Goal: Task Accomplishment & Management: Manage account settings

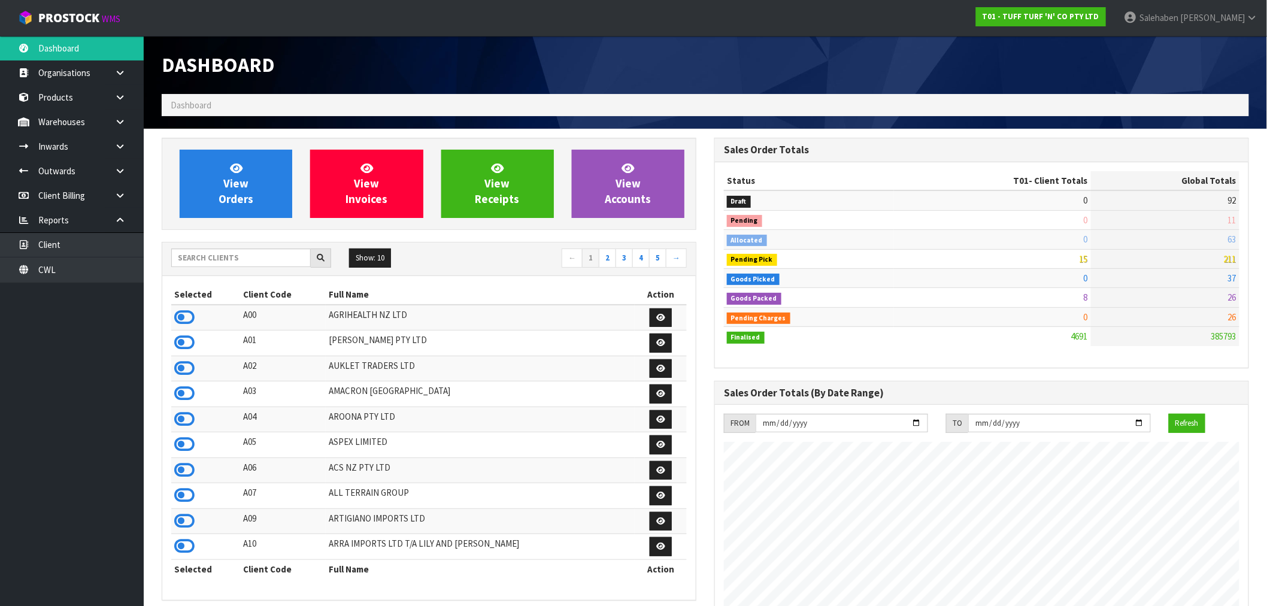
scroll to position [907, 553]
click at [211, 262] on input "text" at bounding box center [241, 258] width 140 height 19
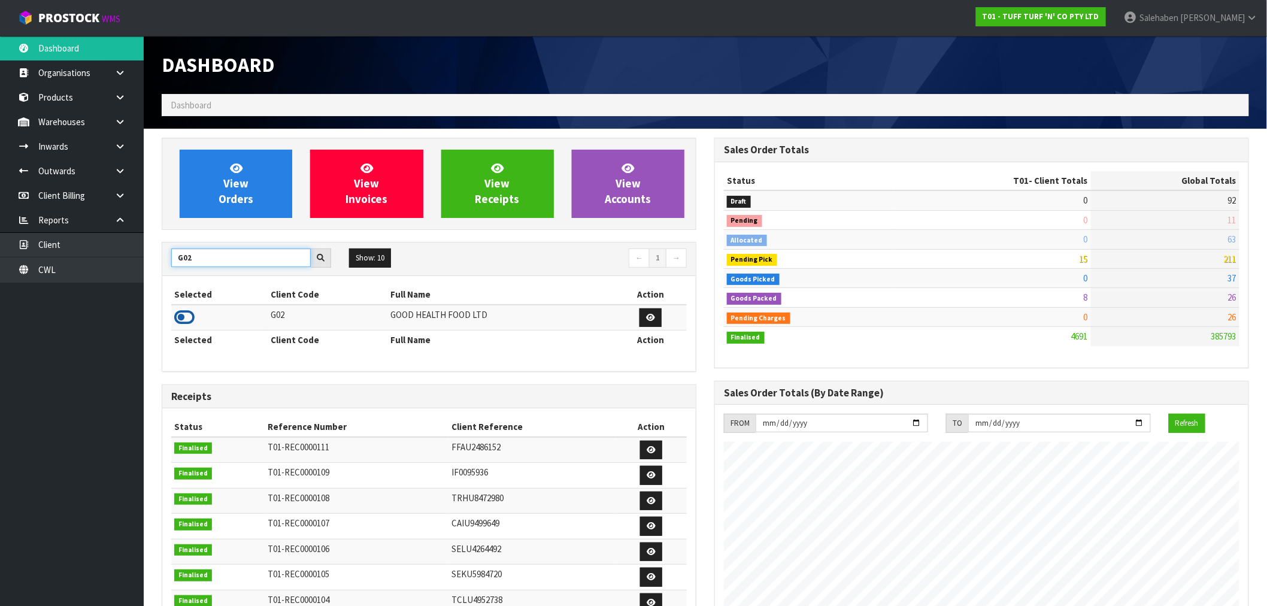
type input "G02"
click at [193, 316] on icon at bounding box center [184, 317] width 20 height 18
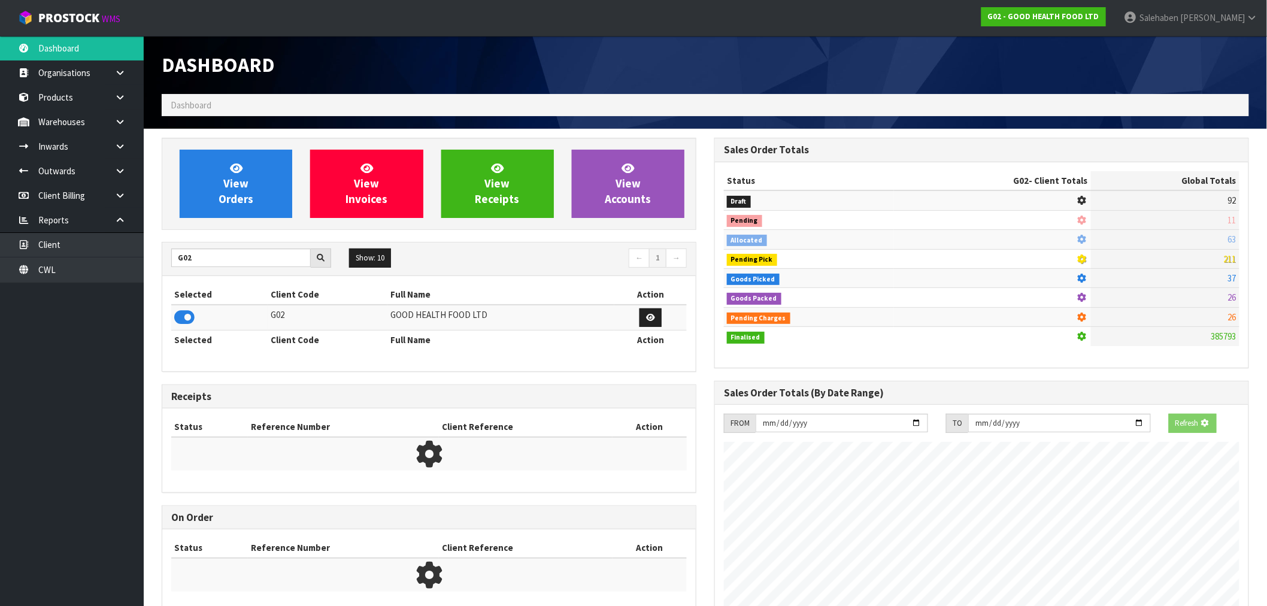
scroll to position [889, 553]
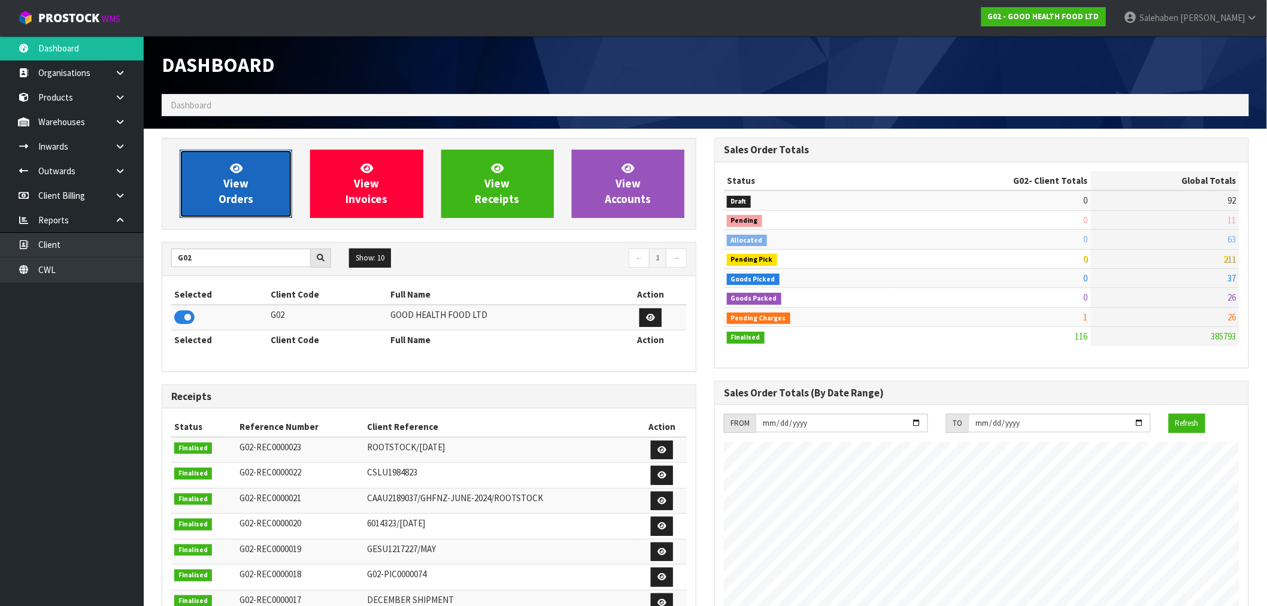
click at [236, 169] on icon at bounding box center [236, 167] width 13 height 11
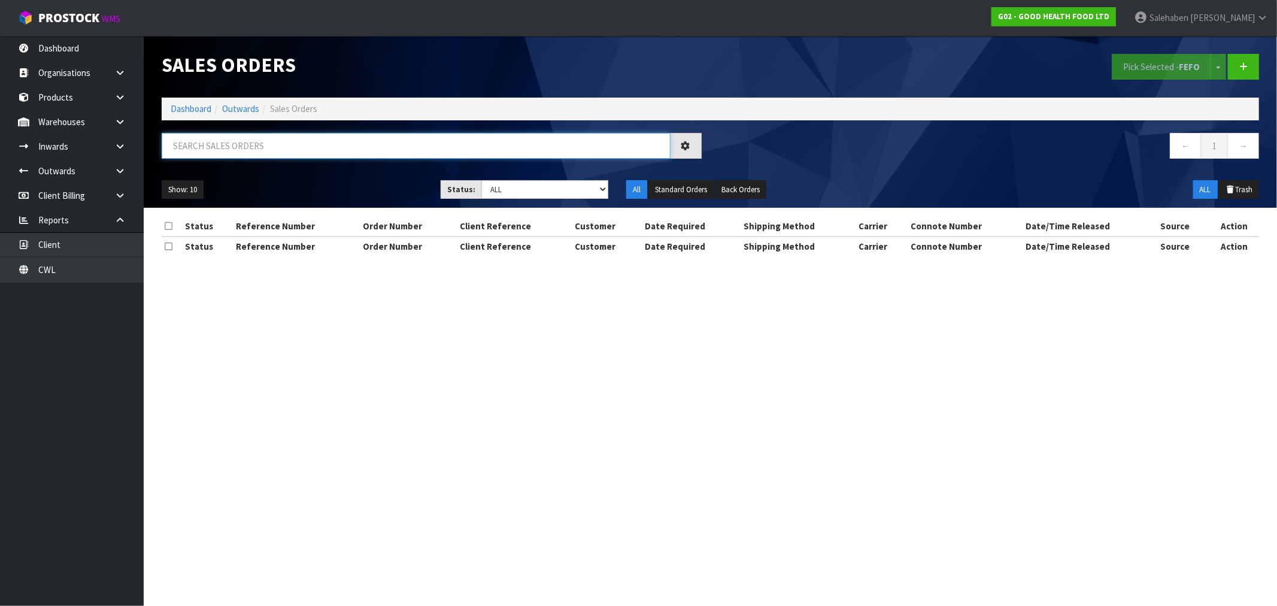
drag, startPoint x: 224, startPoint y: 141, endPoint x: 222, endPoint y: 149, distance: 8.1
click at [223, 147] on input "text" at bounding box center [416, 146] width 509 height 26
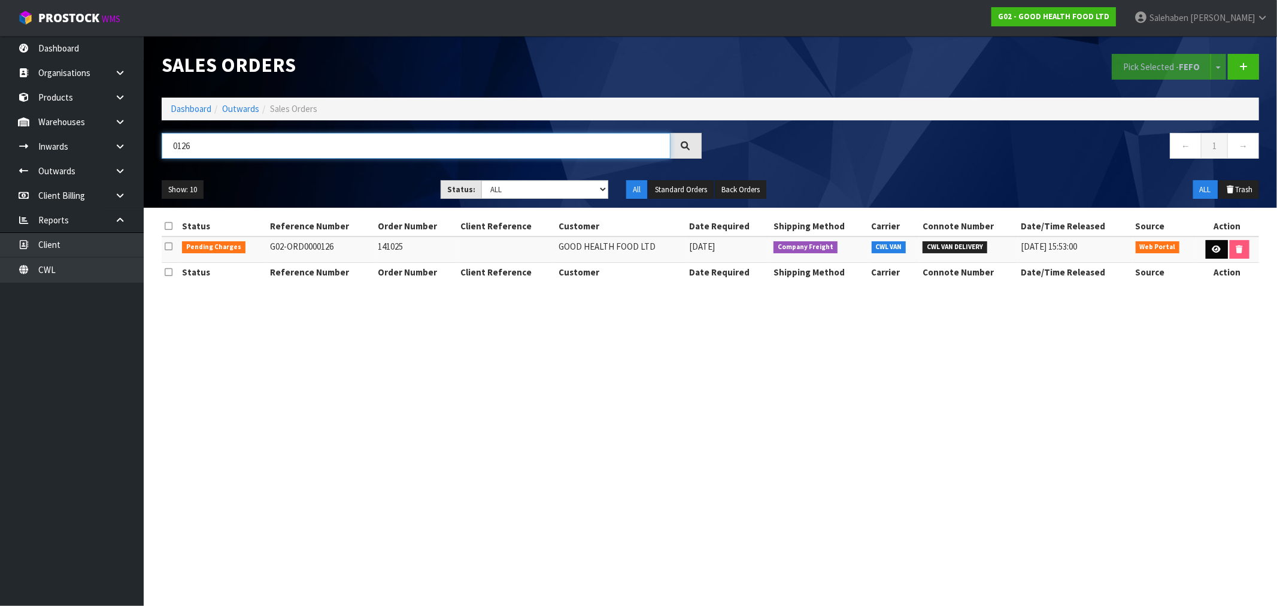
type input "0126"
click at [1213, 248] on icon at bounding box center [1217, 250] width 9 height 8
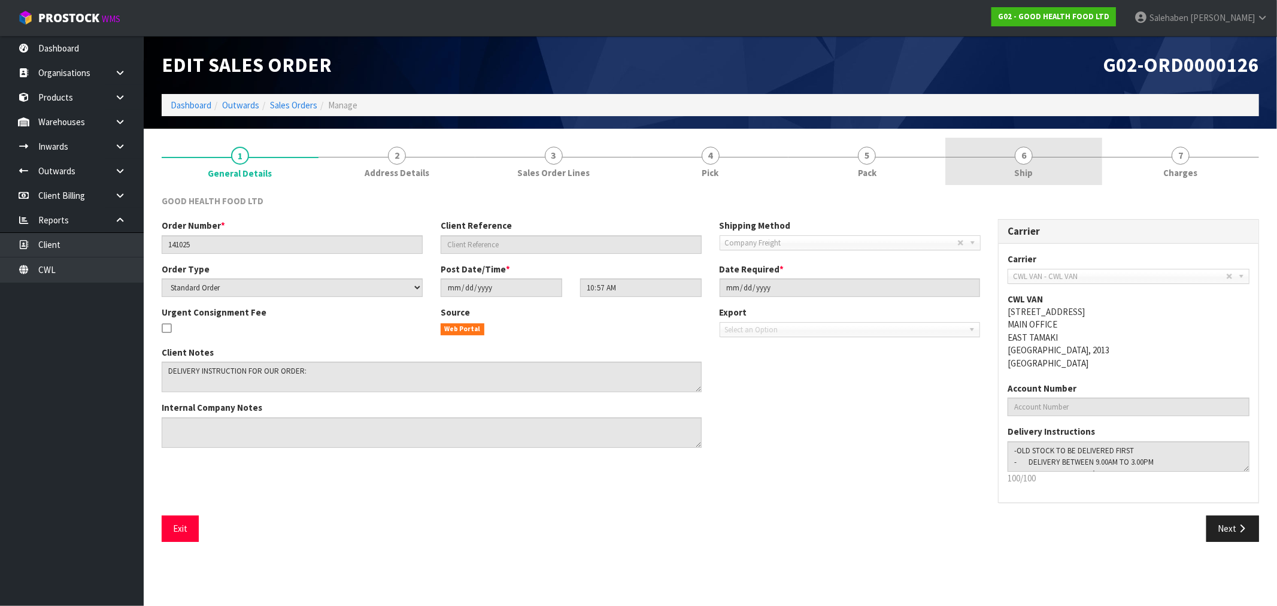
click at [1019, 175] on span "Ship" at bounding box center [1024, 172] width 19 height 13
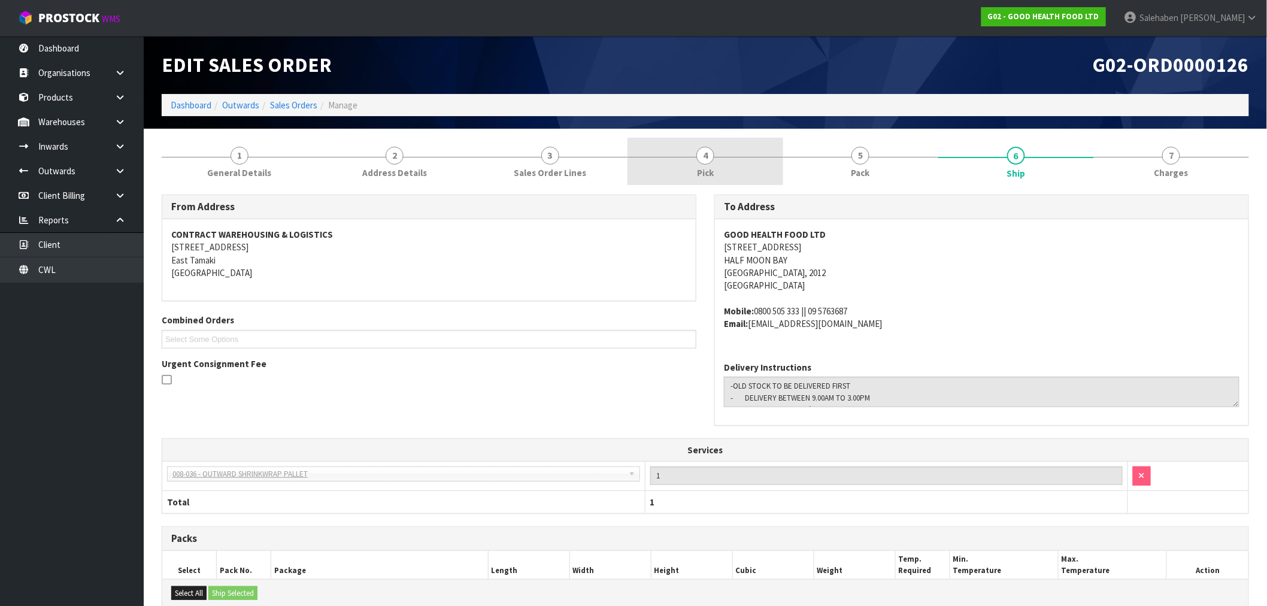
click at [704, 152] on span "4" at bounding box center [705, 156] width 18 height 18
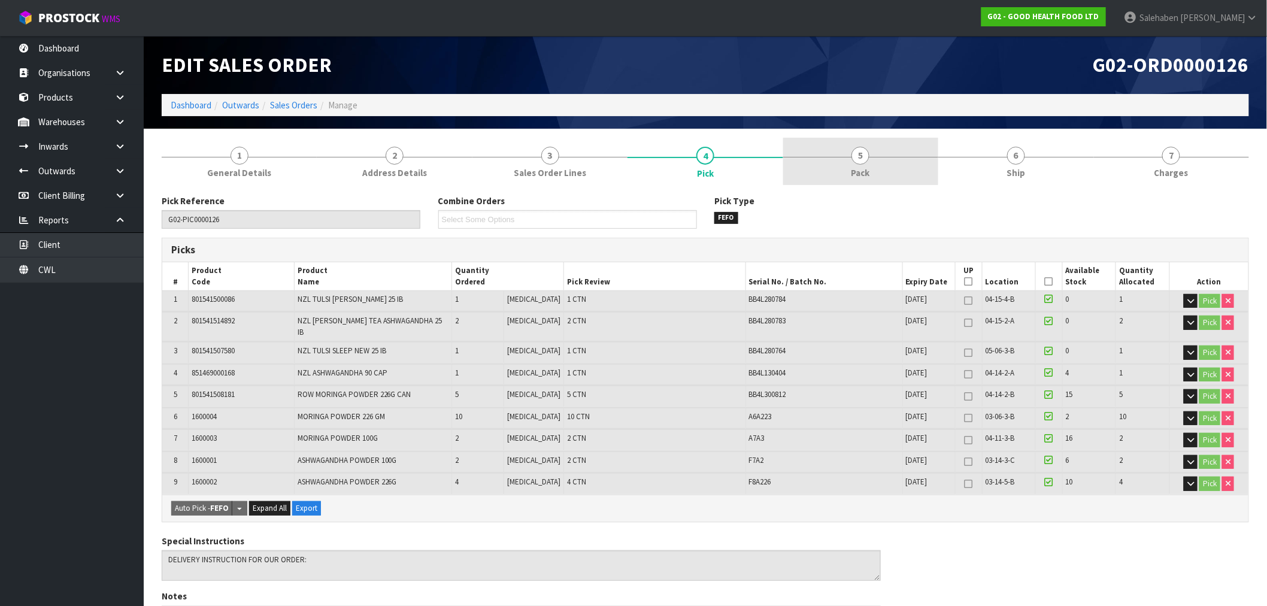
click at [858, 170] on span "Pack" at bounding box center [861, 172] width 19 height 13
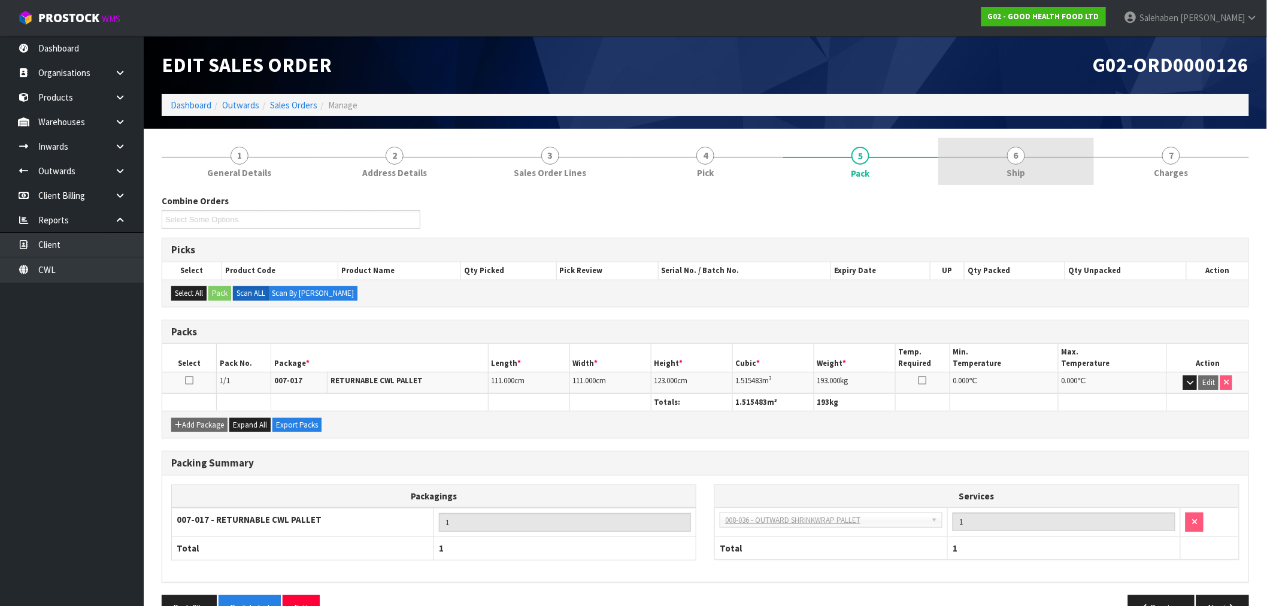
click at [1020, 162] on span "6" at bounding box center [1016, 156] width 18 height 18
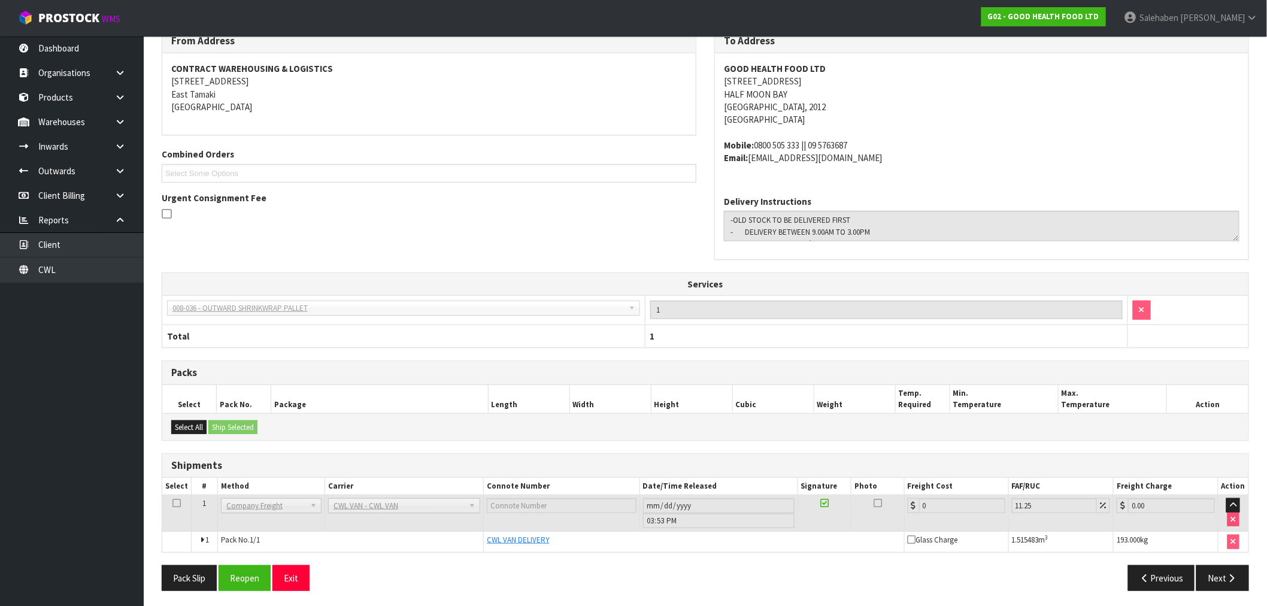
scroll to position [169, 0]
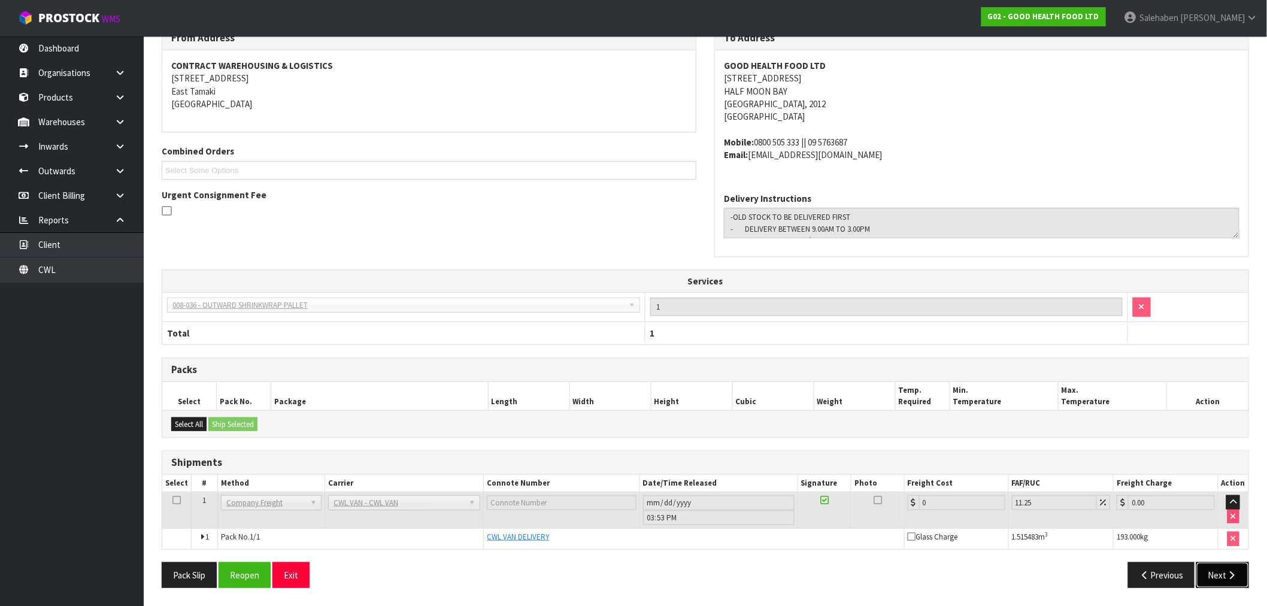
click at [1228, 581] on button "Next" at bounding box center [1222, 575] width 53 height 26
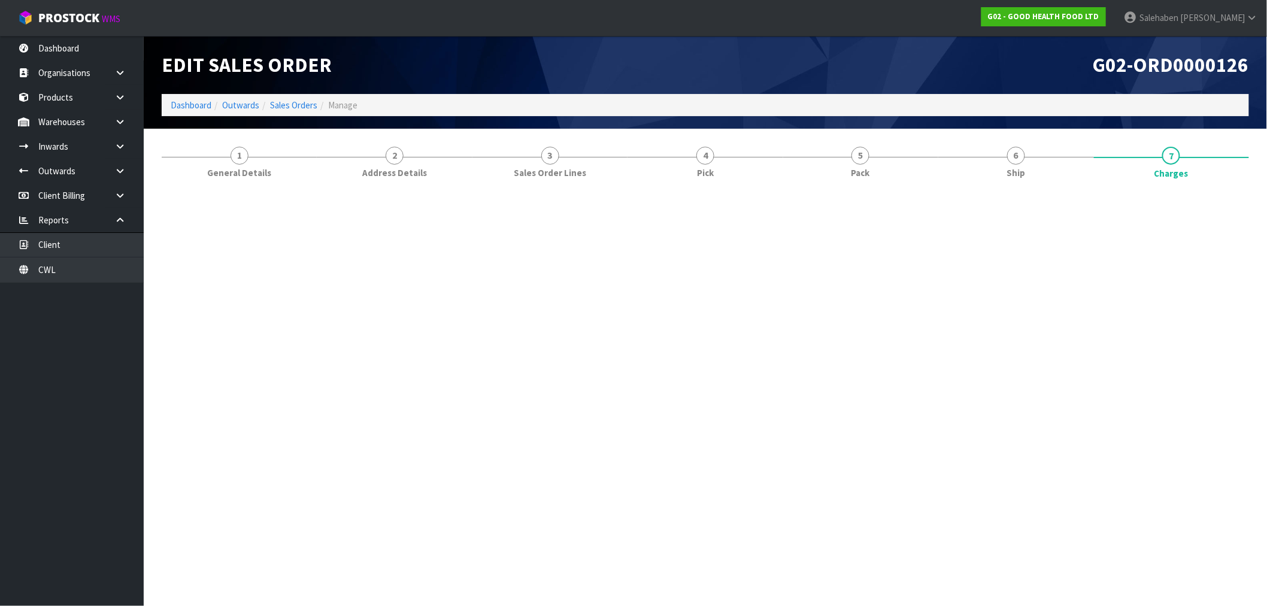
scroll to position [0, 0]
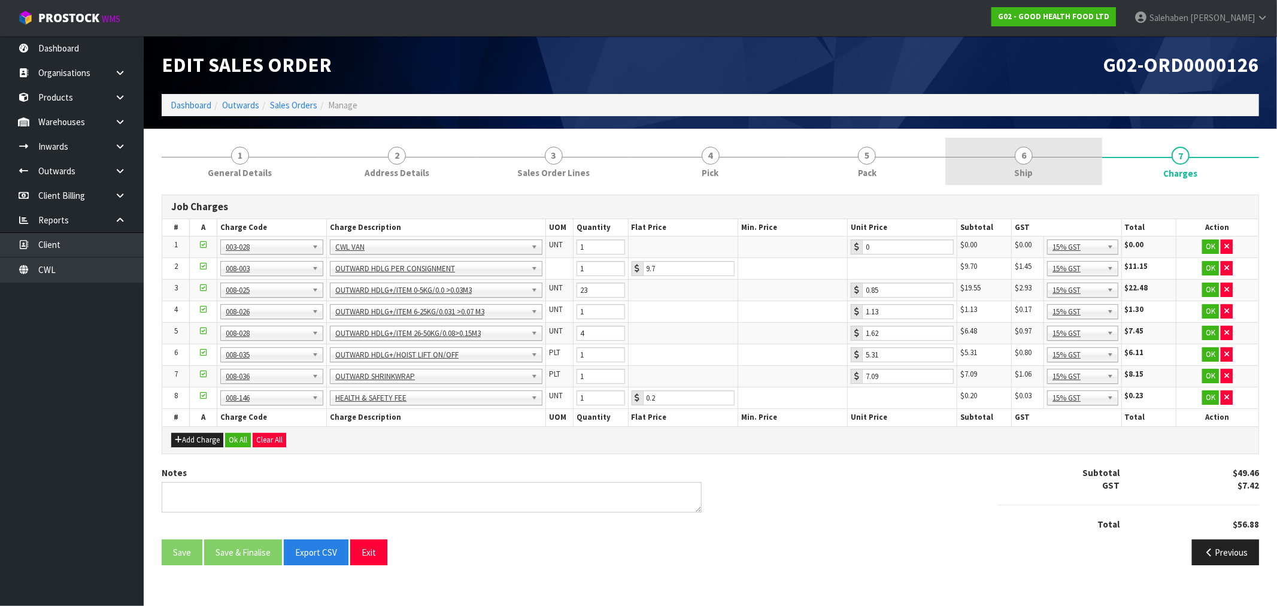
click at [1028, 166] on span "Ship" at bounding box center [1024, 172] width 19 height 13
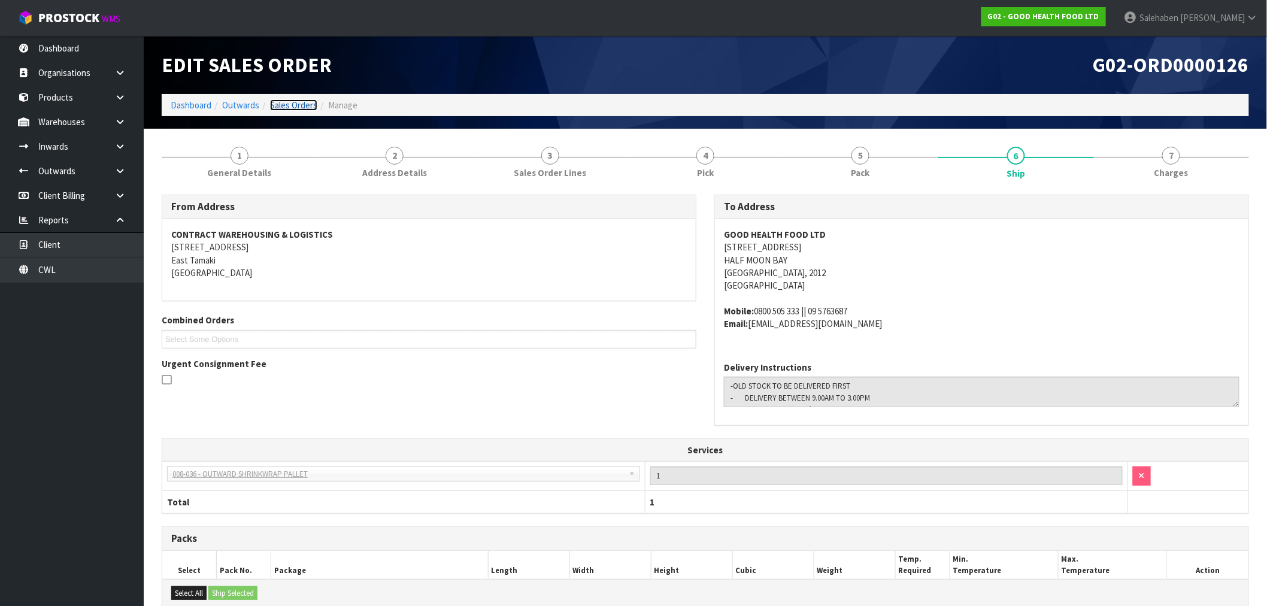
click at [304, 104] on link "Sales Orders" at bounding box center [293, 104] width 47 height 11
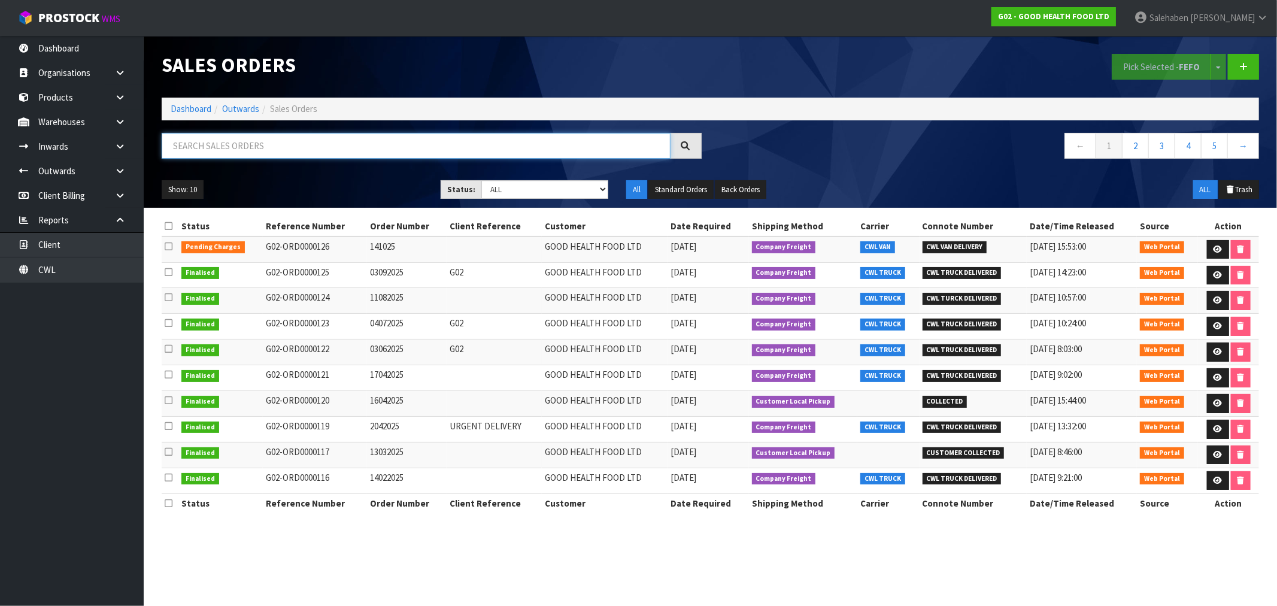
click at [381, 150] on input "text" at bounding box center [416, 146] width 509 height 26
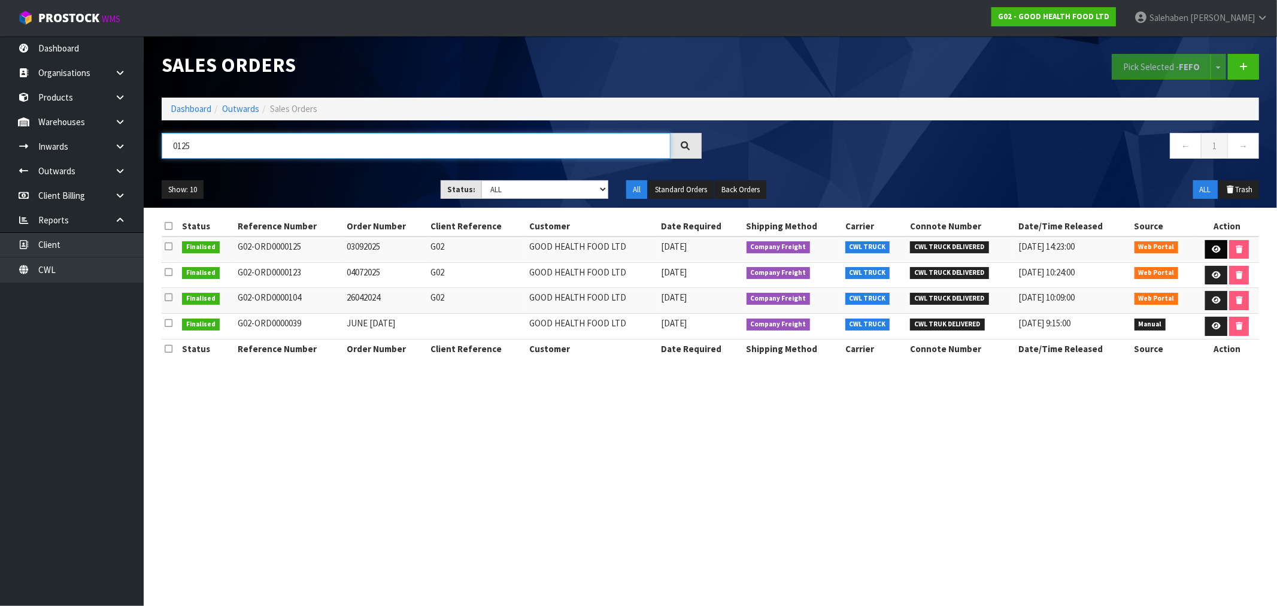
type input "0125"
click at [1214, 246] on icon at bounding box center [1216, 250] width 9 height 8
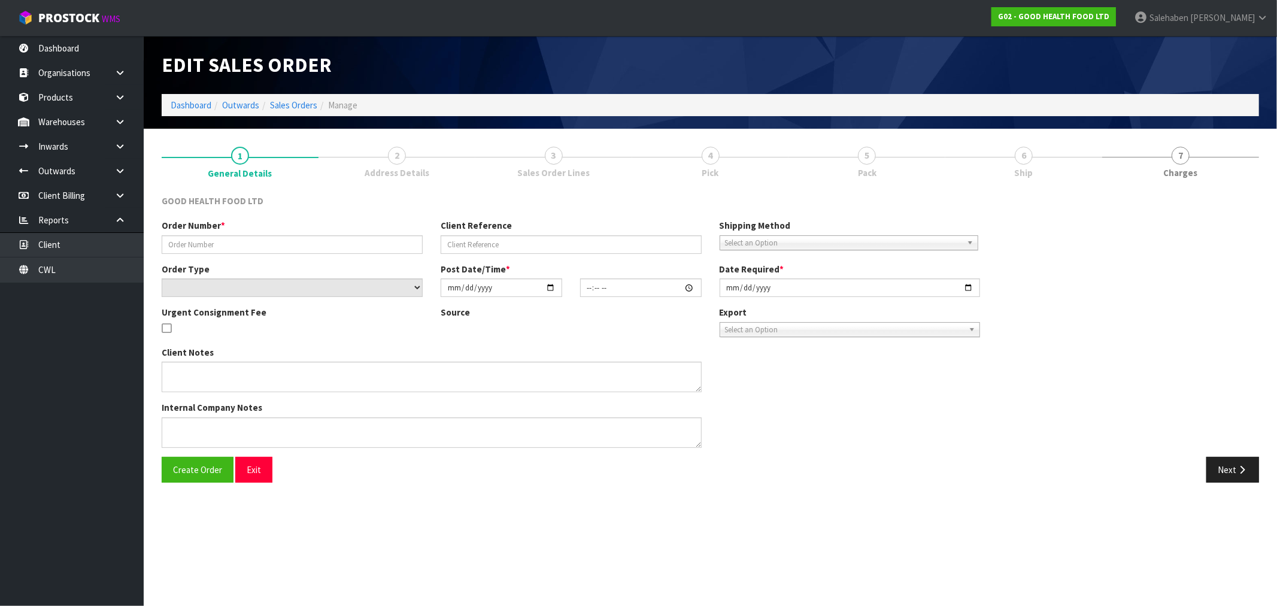
type input "03092025"
type input "G02"
select select "number:0"
type input "[DATE]"
type input "13:56:00.000"
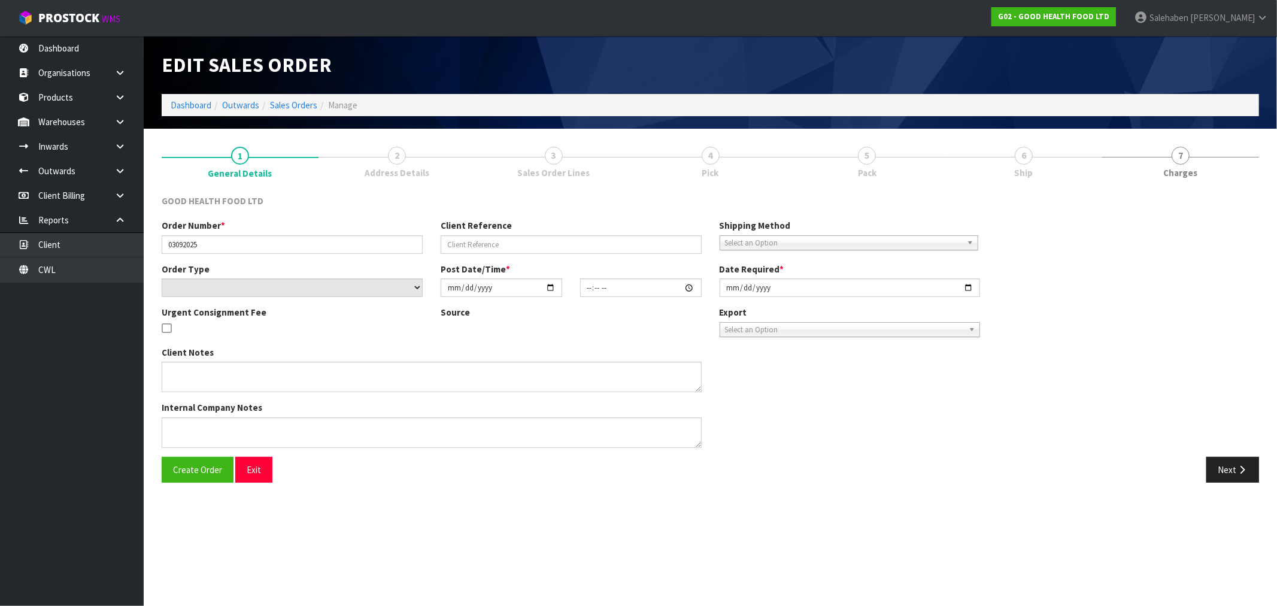
type input "[DATE]"
type textarea "DELIVERY INSTRUCTION FOR OUR ORDER: - OLD STOCK TO BE DELIVERED FIRST - DELIVER…"
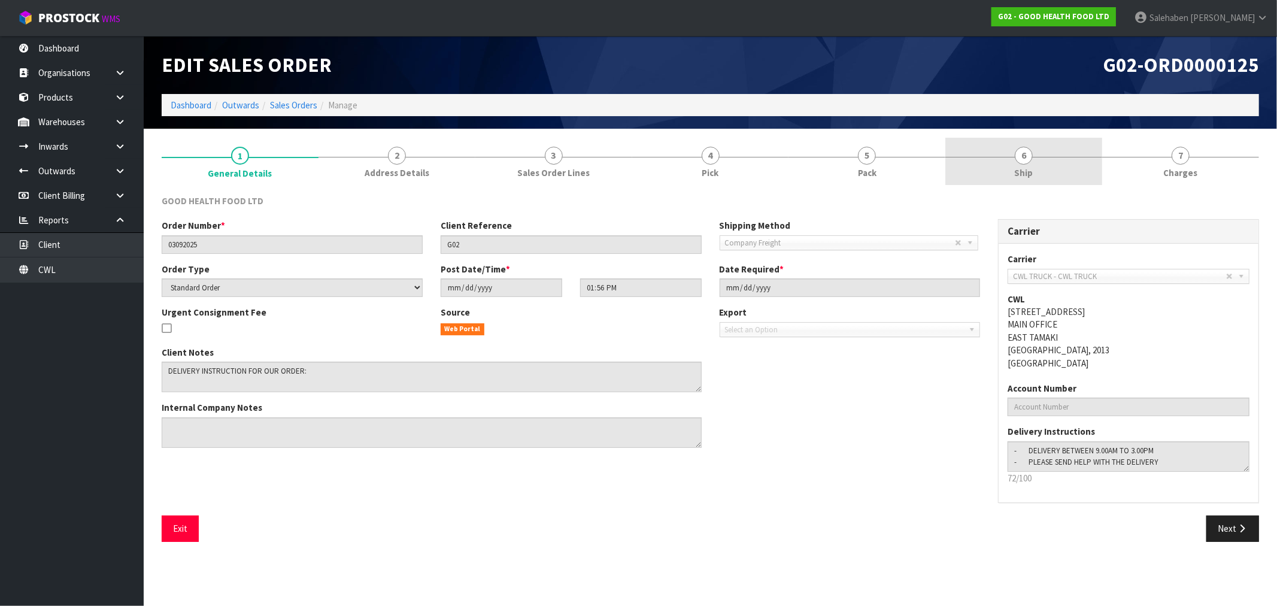
click at [1033, 174] on link "6 Ship" at bounding box center [1024, 161] width 157 height 47
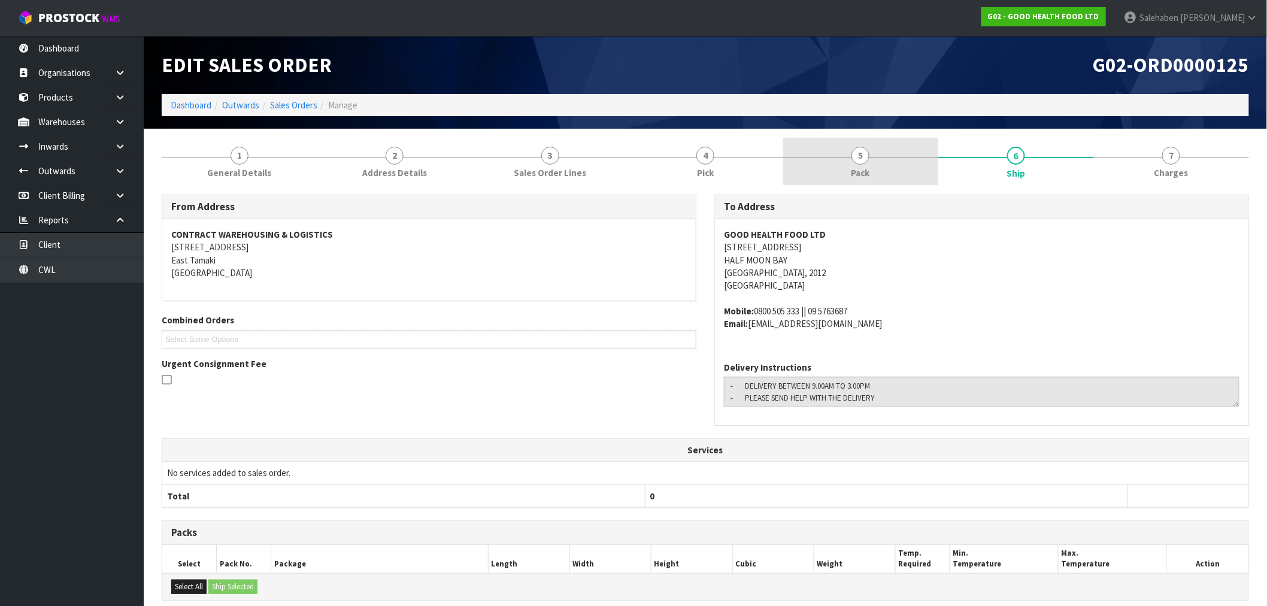
drag, startPoint x: 867, startPoint y: 174, endPoint x: 858, endPoint y: 175, distance: 9.0
click at [865, 174] on span "Pack" at bounding box center [861, 172] width 19 height 13
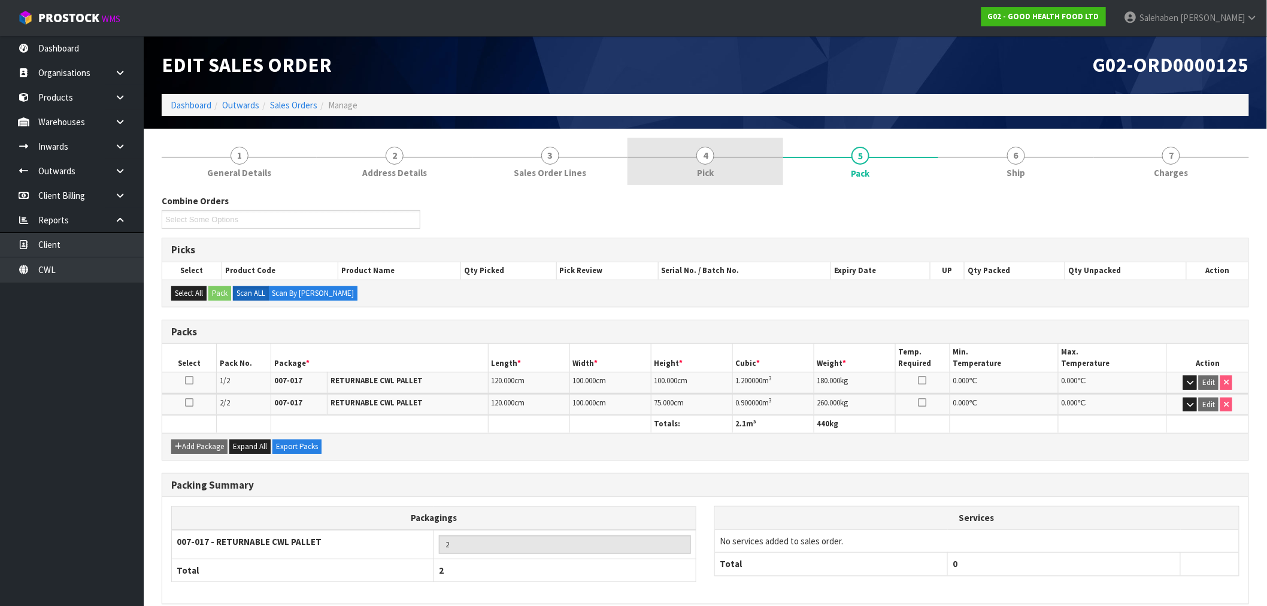
click at [708, 162] on span "4" at bounding box center [705, 156] width 18 height 18
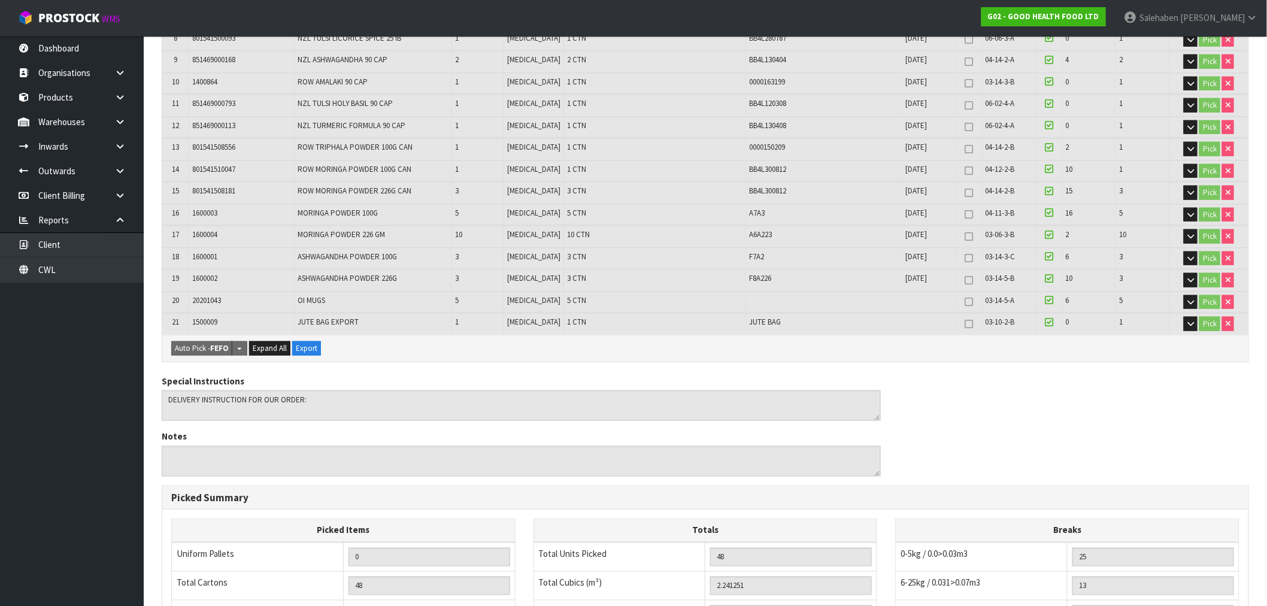
scroll to position [465, 0]
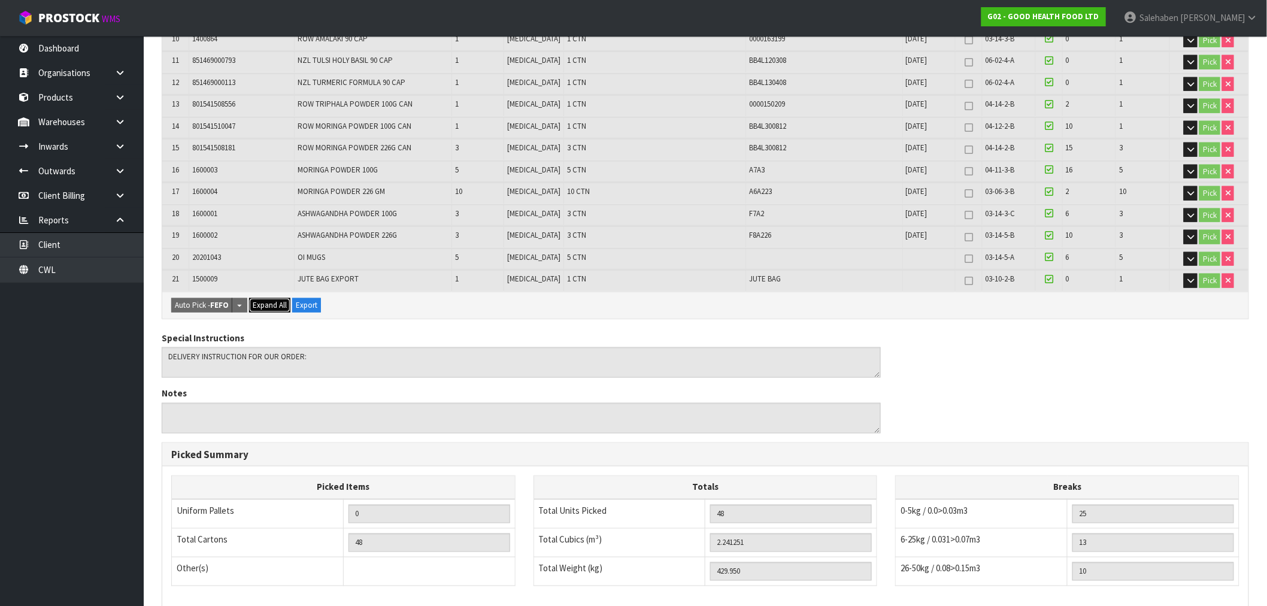
click at [272, 298] on button "Expand All" at bounding box center [269, 305] width 41 height 14
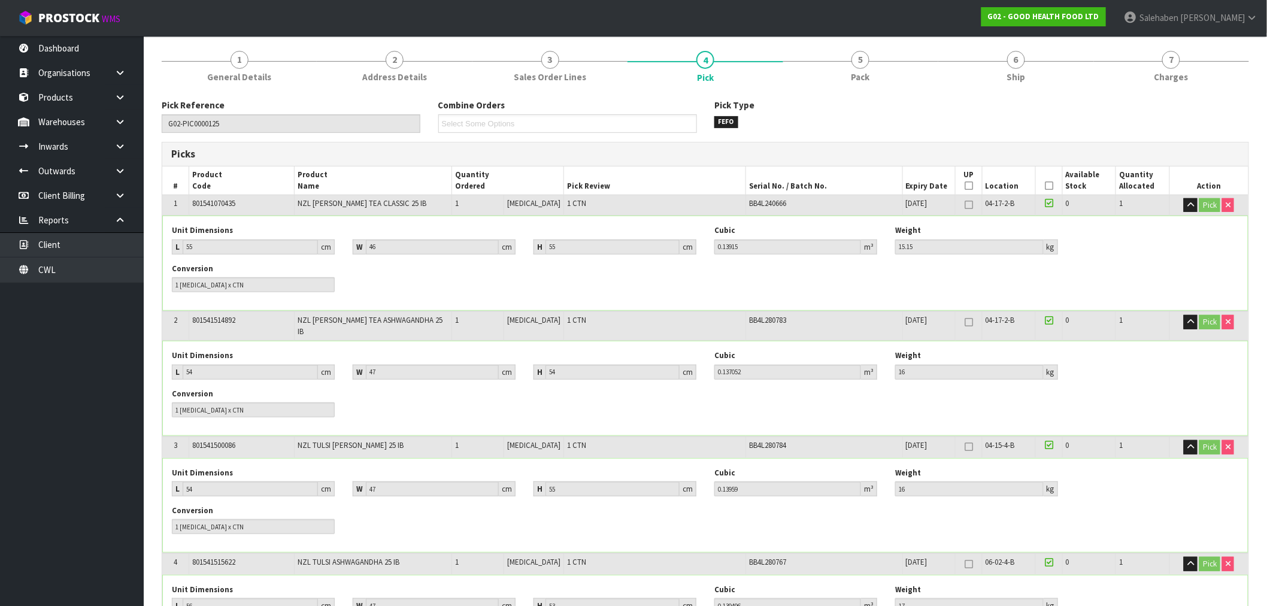
scroll to position [0, 0]
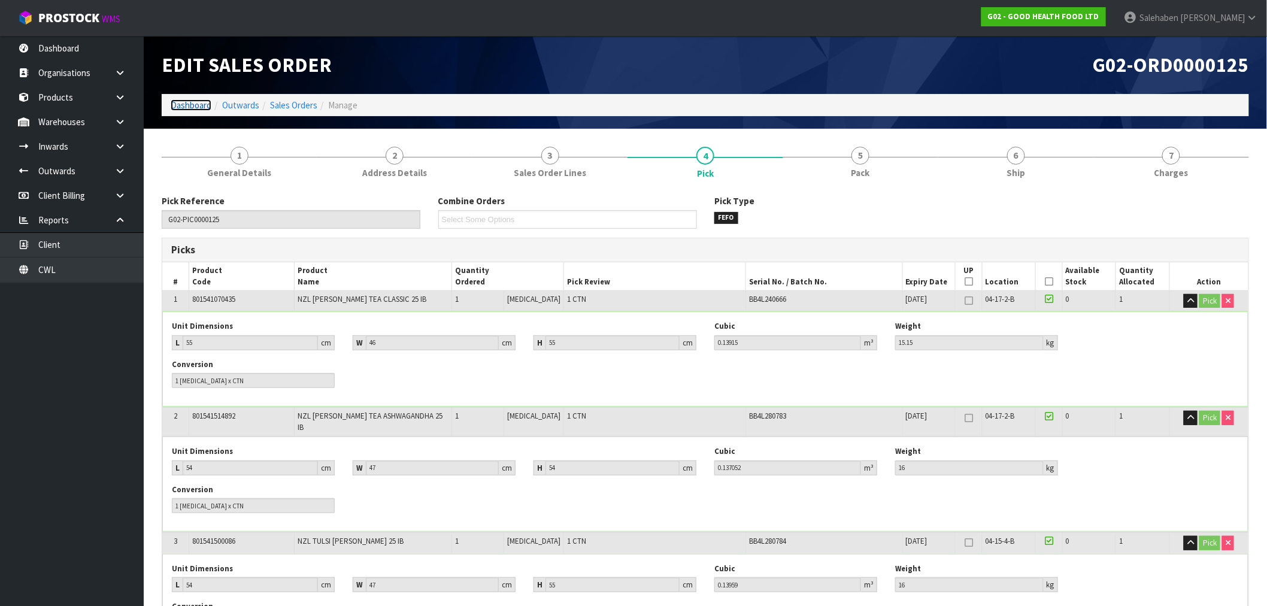
click at [195, 108] on link "Dashboard" at bounding box center [191, 104] width 41 height 11
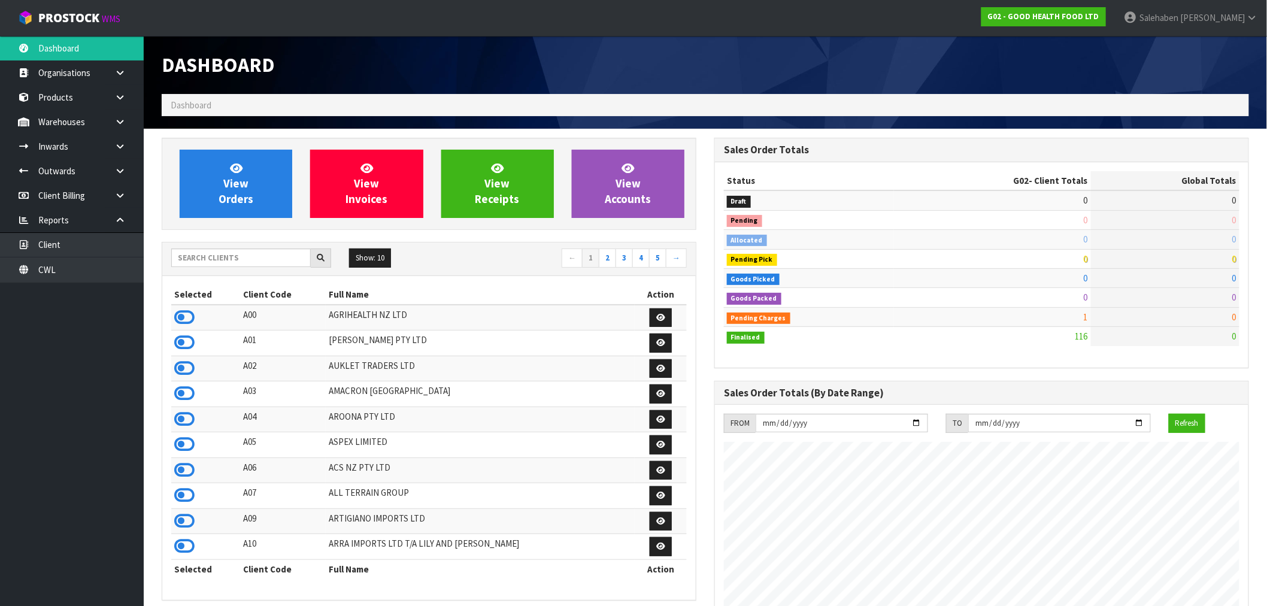
scroll to position [889, 553]
click at [220, 255] on input "text" at bounding box center [241, 258] width 140 height 19
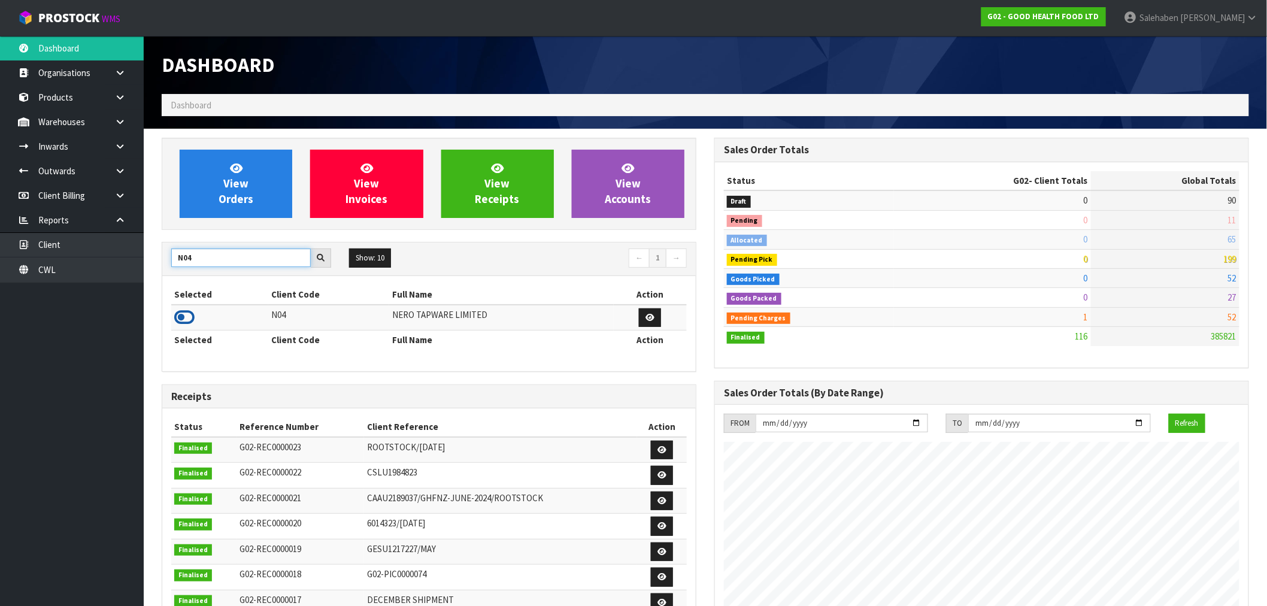
type input "N04"
click at [189, 320] on icon at bounding box center [184, 317] width 20 height 18
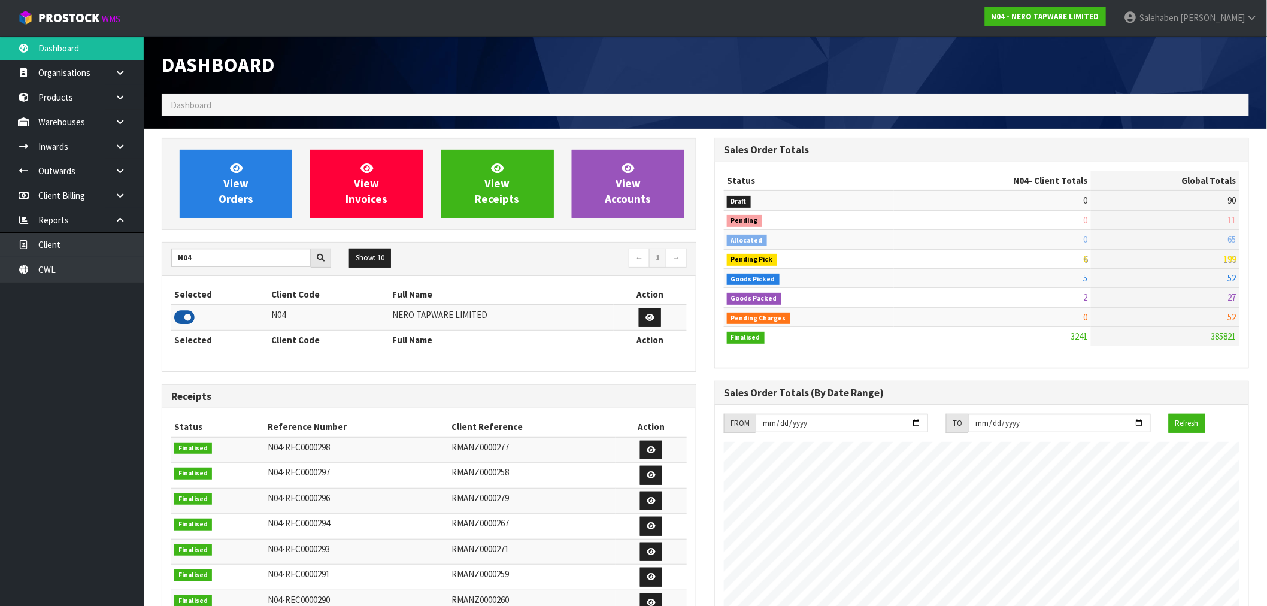
scroll to position [907, 553]
drag, startPoint x: 204, startPoint y: 259, endPoint x: 117, endPoint y: 277, distance: 89.4
click at [118, 278] on body "Toggle navigation ProStock WMS N04 - NERO TAPWARE LIMITED [PERSON_NAME] Logout …" at bounding box center [633, 303] width 1267 height 606
